Goal: Task Accomplishment & Management: Use online tool/utility

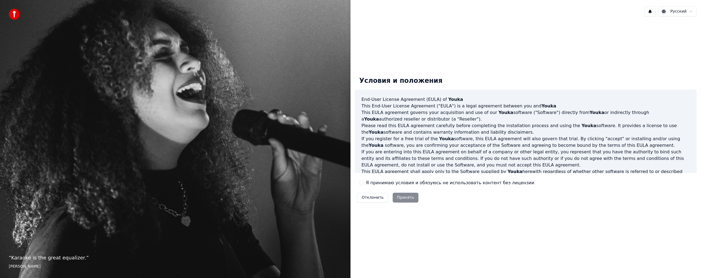
click at [387, 183] on label "Я принимаю условия и обязуюсь не использовать контент без лицензии" at bounding box center [450, 183] width 168 height 7
click at [364, 183] on button "Я принимаю условия и обязуюсь не использовать контент без лицензии" at bounding box center [361, 183] width 4 height 4
click at [397, 196] on button "Принять" at bounding box center [406, 198] width 26 height 10
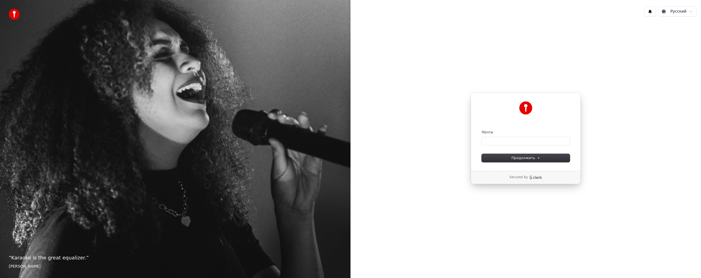
click at [493, 145] on form "Почта Продолжить" at bounding box center [526, 146] width 88 height 32
click at [497, 141] on input "Почта" at bounding box center [526, 141] width 88 height 8
type input "*"
click at [519, 162] on button "Продолжить" at bounding box center [526, 158] width 88 height 8
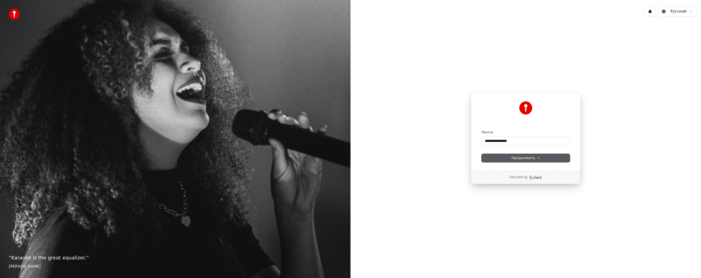
type input "**********"
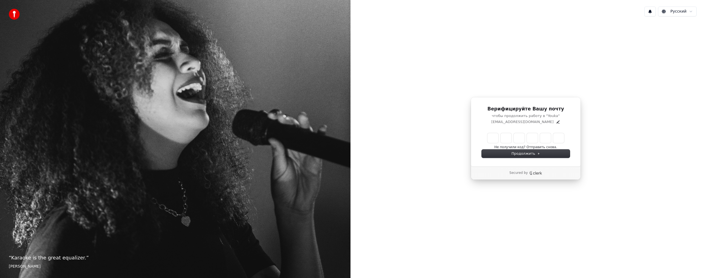
click at [489, 139] on input "Enter verification code" at bounding box center [525, 138] width 77 height 10
type input "******"
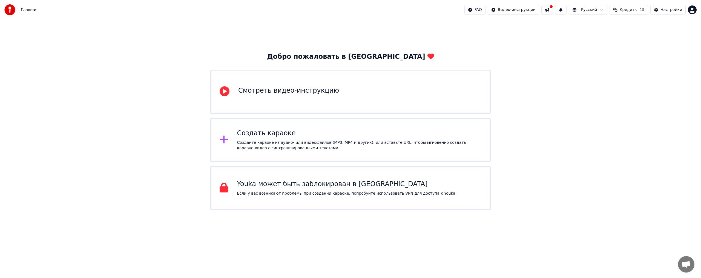
click at [315, 145] on div "Создайте караоке из аудио- или видеофайлов (MP3, MP4 и других), или вставьте UR…" at bounding box center [359, 145] width 245 height 11
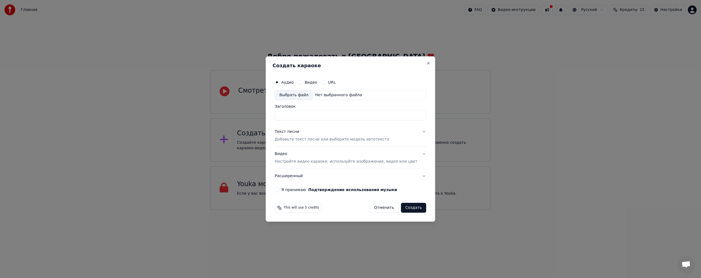
click at [415, 132] on button "Текст песни Добавьте текст песни или выберите модель автотекста" at bounding box center [350, 136] width 151 height 22
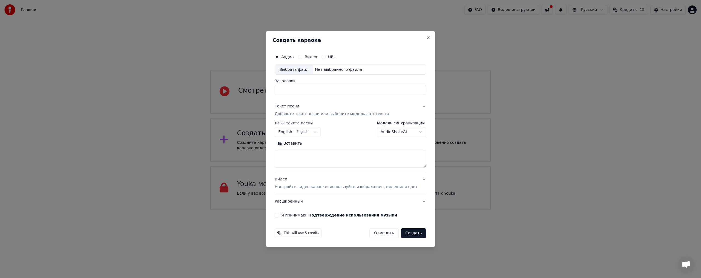
click at [320, 130] on body "Главная FAQ Видео-инструкции Русский Кредиты 15 Настройки Добро пожаловать в Yo…" at bounding box center [350, 105] width 701 height 210
select select "**"
click at [351, 116] on p "Добавьте текст песни или выберите модель автотекста" at bounding box center [332, 114] width 114 height 5
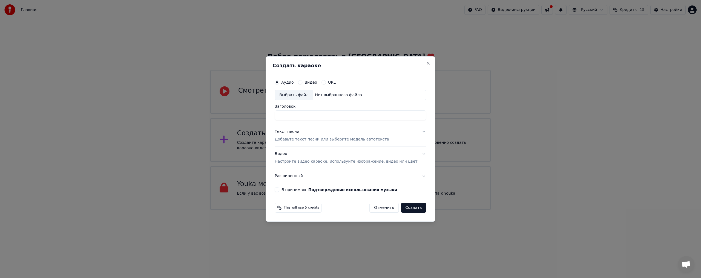
click at [326, 140] on p "Добавьте текст песни или выберите модель автотекста" at bounding box center [332, 139] width 114 height 5
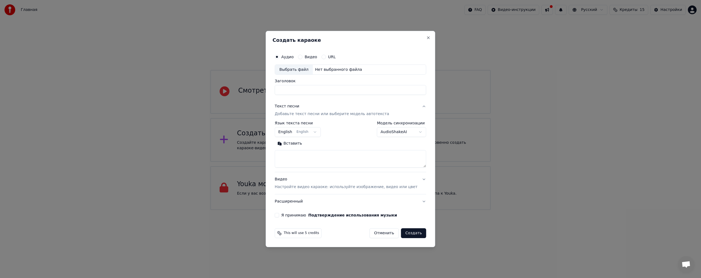
click at [335, 74] on div "Выбрать файл Нет выбранного файла" at bounding box center [350, 70] width 151 height 10
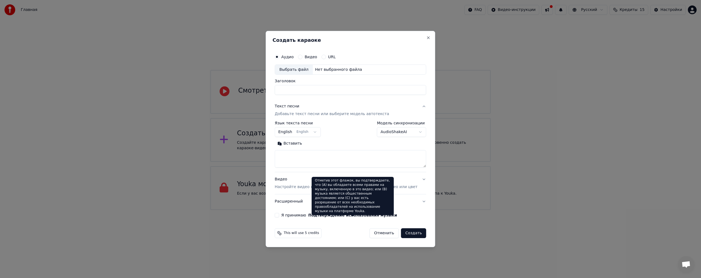
click at [343, 214] on button "Подтверждение использования музыки" at bounding box center [352, 216] width 89 height 4
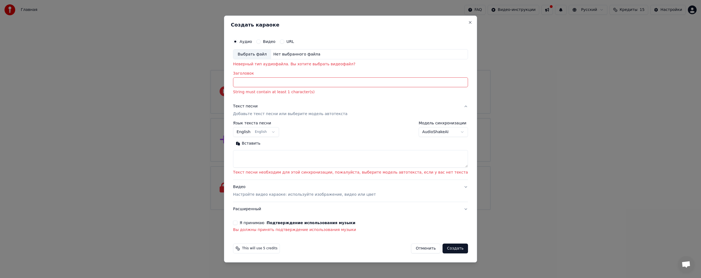
click at [337, 116] on p "Добавьте текст песни или выберите модель автотекста" at bounding box center [290, 114] width 114 height 5
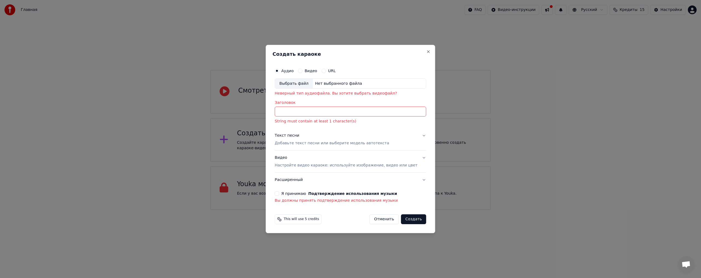
click at [417, 136] on button "Текст песни Добавьте текст песни или выберите модель автотекста" at bounding box center [350, 140] width 151 height 22
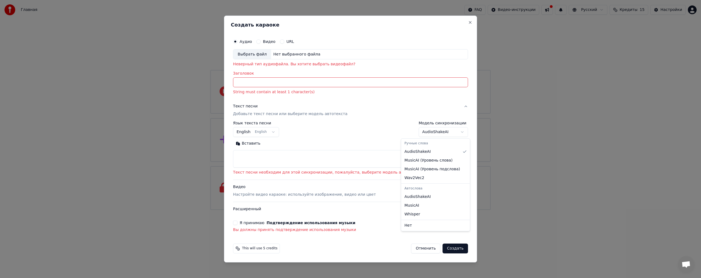
click at [441, 133] on body "Главная FAQ Видео-инструкции Русский Кредиты 15 Настройки Добро пожаловать в Yo…" at bounding box center [350, 105] width 701 height 210
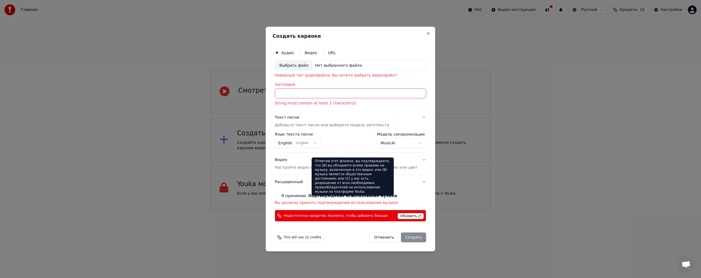
click at [360, 195] on button "Подтверждение использования музыки" at bounding box center [352, 196] width 89 height 4
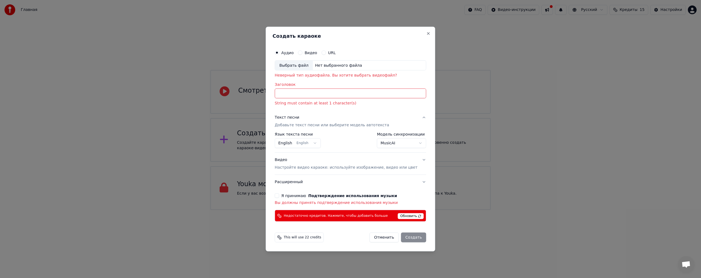
click at [288, 195] on div "Я принимаю Подтверждение использования музыки" at bounding box center [350, 196] width 151 height 4
click at [287, 196] on div "Я принимаю Подтверждение использования музыки" at bounding box center [350, 196] width 151 height 4
click at [279, 196] on button "Я принимаю Подтверждение использования музыки" at bounding box center [277, 196] width 4 height 4
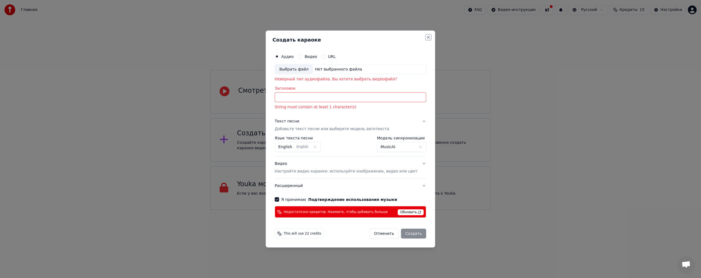
click at [426, 37] on button "Close" at bounding box center [428, 37] width 4 height 4
select select "**********"
select select
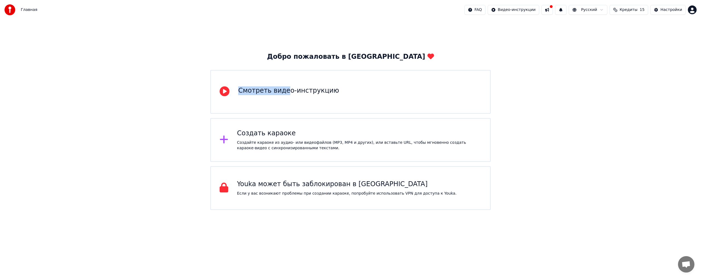
drag, startPoint x: 281, startPoint y: 93, endPoint x: 239, endPoint y: 37, distance: 70.4
click at [239, 37] on div "Добро пожаловать в Youka Смотреть видео-инструкцию Создать караоке Создайте кар…" at bounding box center [350, 115] width 701 height 191
click at [314, 41] on div "Добро пожаловать в Youka Смотреть видео-инструкцию Создать караоке Создайте кар…" at bounding box center [350, 115] width 701 height 191
